Goal: Information Seeking & Learning: Learn about a topic

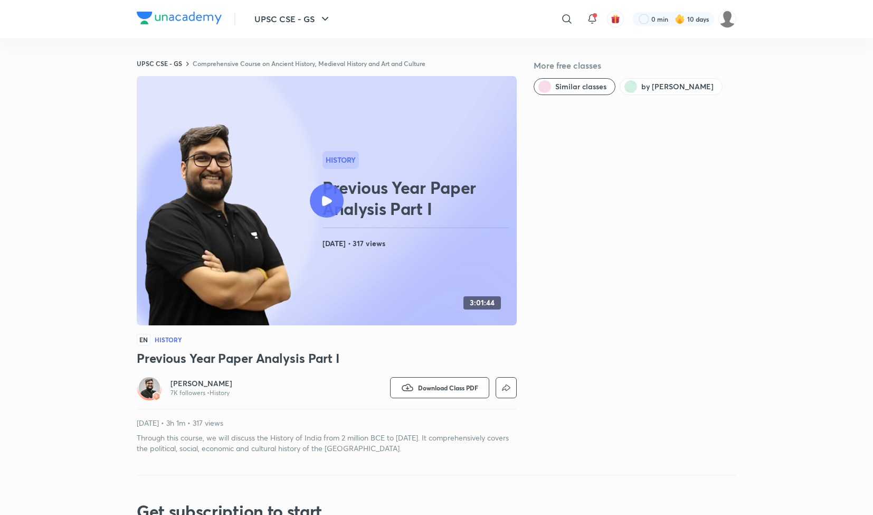
click at [15, 497] on div "UPSC CSE - GS ​ 0 min 10 days UPSC CSE - GS Comprehensive Course on Ancient His…" at bounding box center [436, 496] width 873 height 992
click at [171, 63] on link "UPSC CSE - GS" at bounding box center [159, 63] width 45 height 8
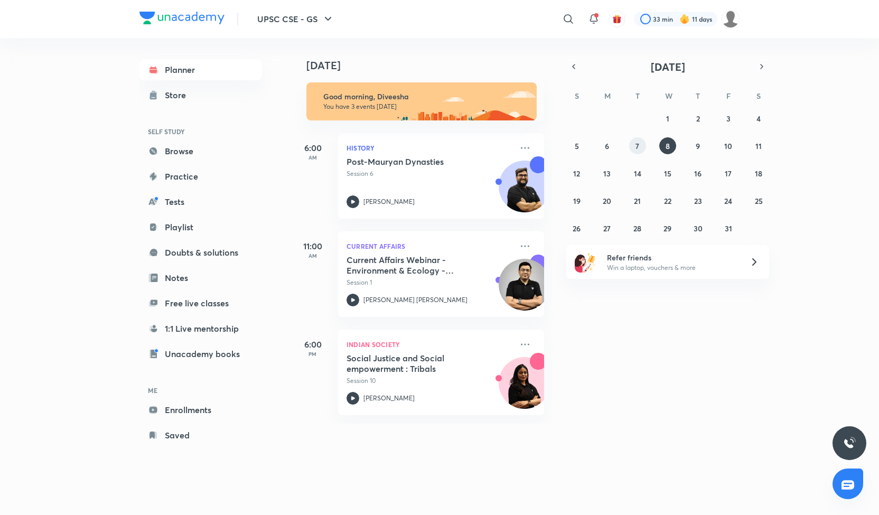
click at [638, 148] on abbr "7" at bounding box center [637, 146] width 4 height 10
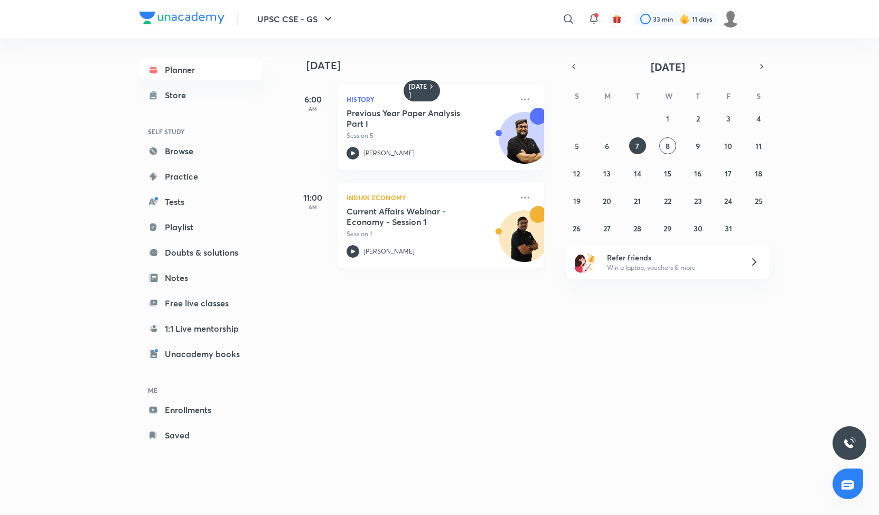
click at [410, 222] on h5 "Current Affairs Webinar - Economy - Session 1" at bounding box center [411, 216] width 131 height 21
